Goal: Task Accomplishment & Management: Manage account settings

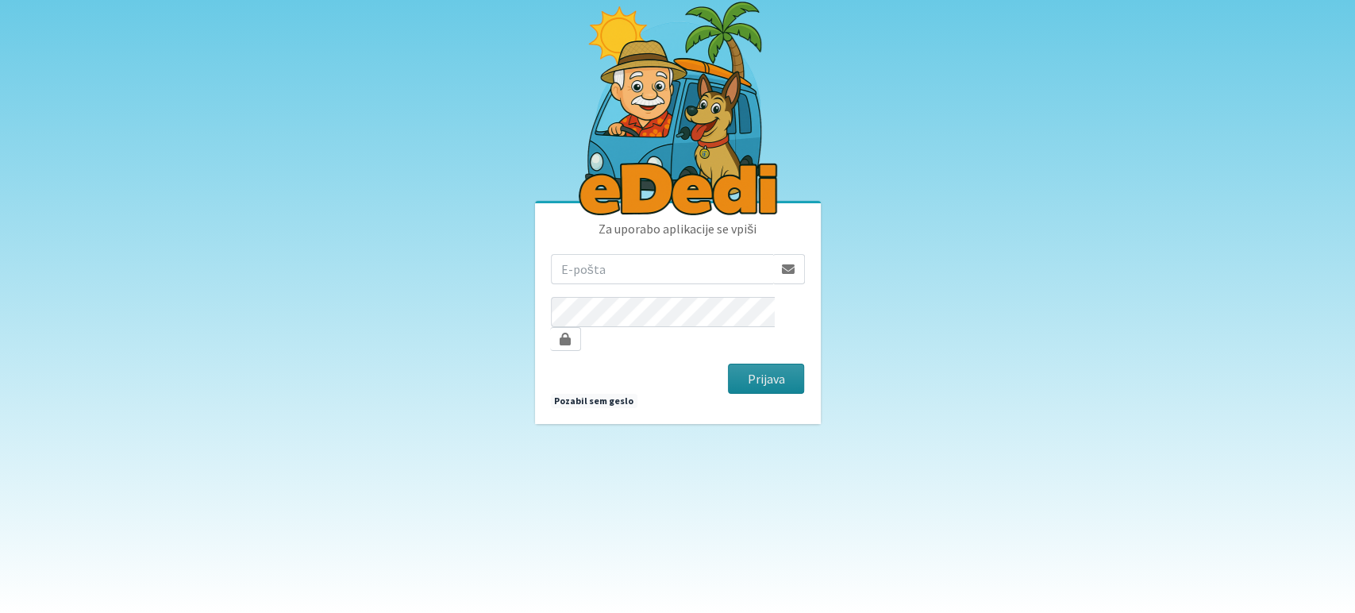
type input "[EMAIL_ADDRESS][DOMAIN_NAME]"
click at [762, 369] on button "Prijava" at bounding box center [766, 379] width 77 height 30
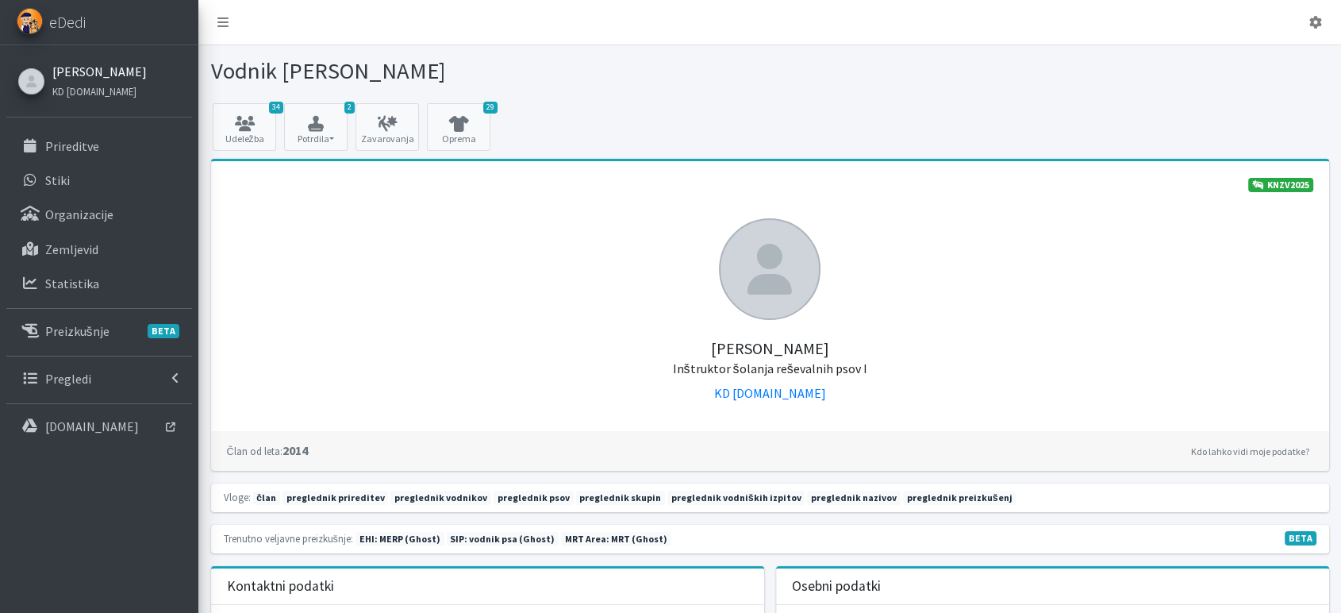
click at [102, 72] on link "[PERSON_NAME]" at bounding box center [99, 71] width 94 height 19
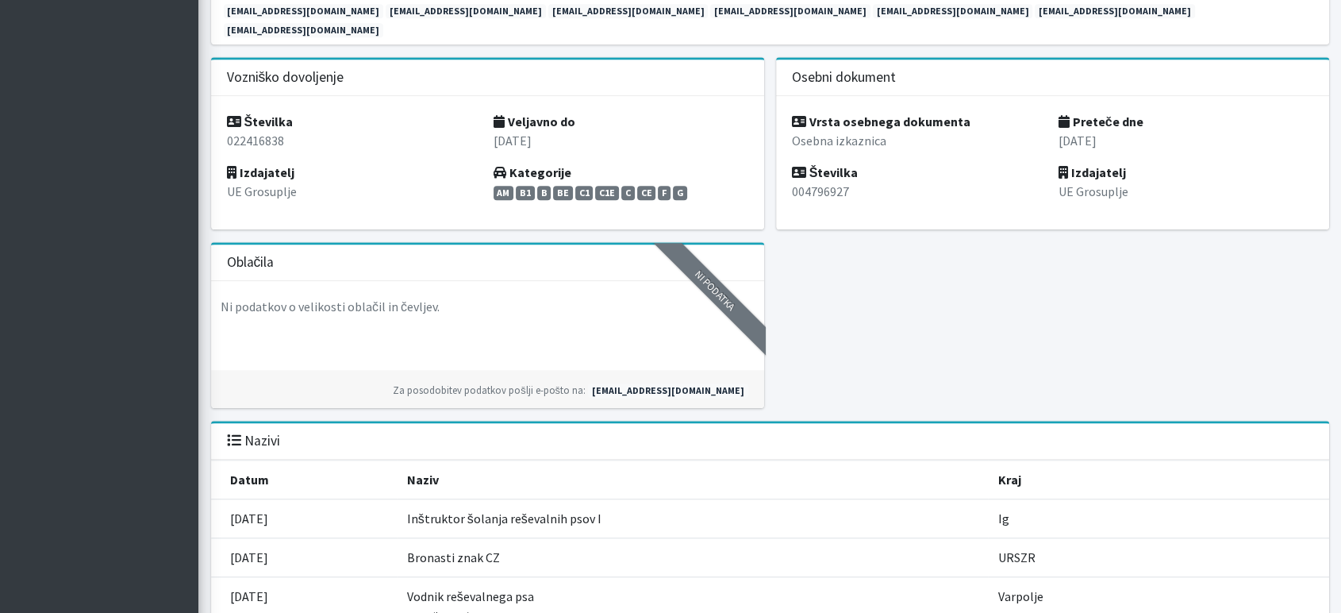
scroll to position [1234, 0]
